Goal: Navigation & Orientation: Go to known website

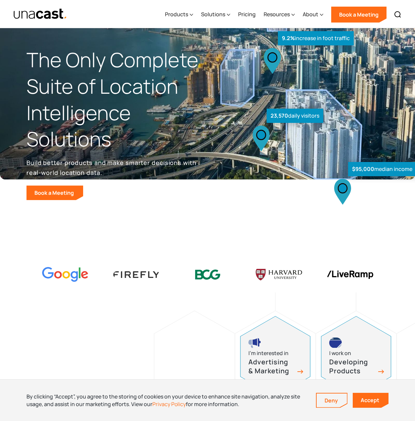
scroll to position [119, 0]
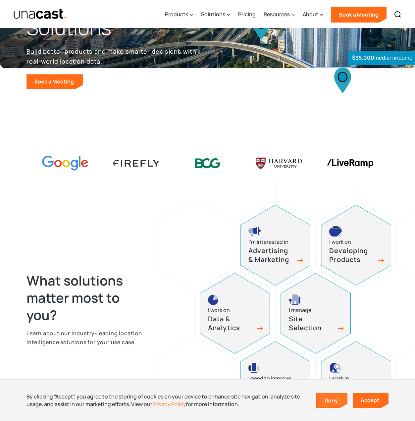
click at [336, 400] on link "Deny" at bounding box center [332, 401] width 31 height 14
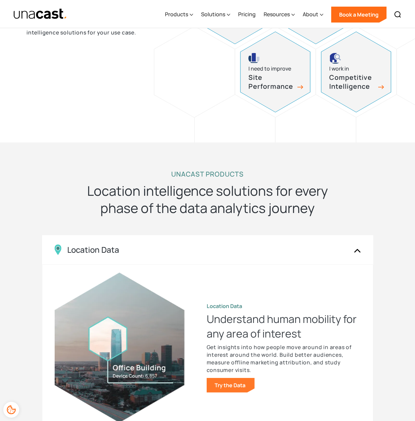
scroll to position [557, 0]
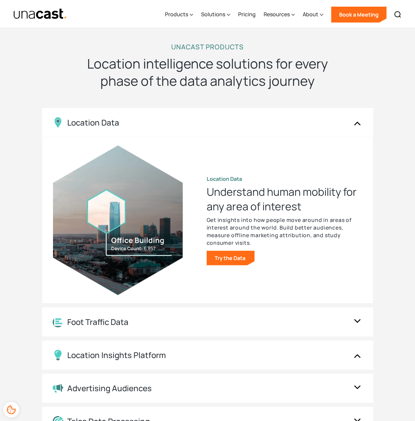
click at [8, 409] on icon "Cookie Preferences" at bounding box center [11, 410] width 11 height 11
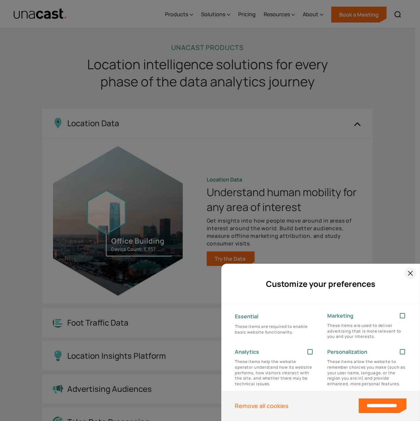
click at [408, 272] on img at bounding box center [411, 273] width 7 height 7
